Goal: Obtain resource: Obtain resource

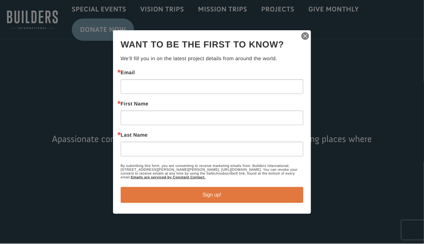
click at [304, 36] on img "button" at bounding box center [305, 36] width 9 height 9
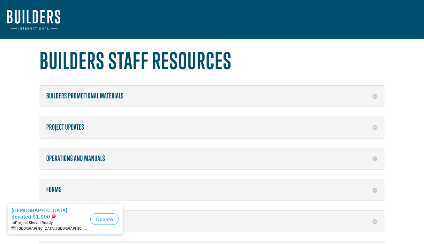
click at [118, 184] on div "Forms Project Funds Disbursement Request Video Request Form" at bounding box center [212, 190] width 345 height 22
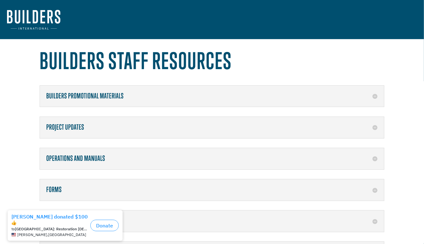
click at [374, 190] on h5 "Forms" at bounding box center [211, 190] width 331 height 8
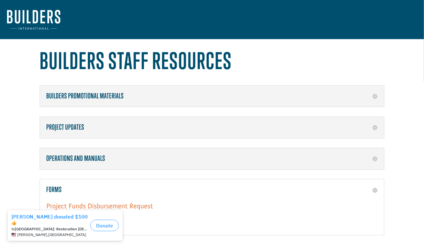
scroll to position [32, 0]
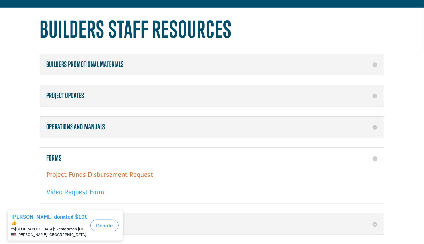
click at [132, 171] on link "Project Funds Disbursement Request" at bounding box center [99, 176] width 107 height 12
